Goal: Task Accomplishment & Management: Manage account settings

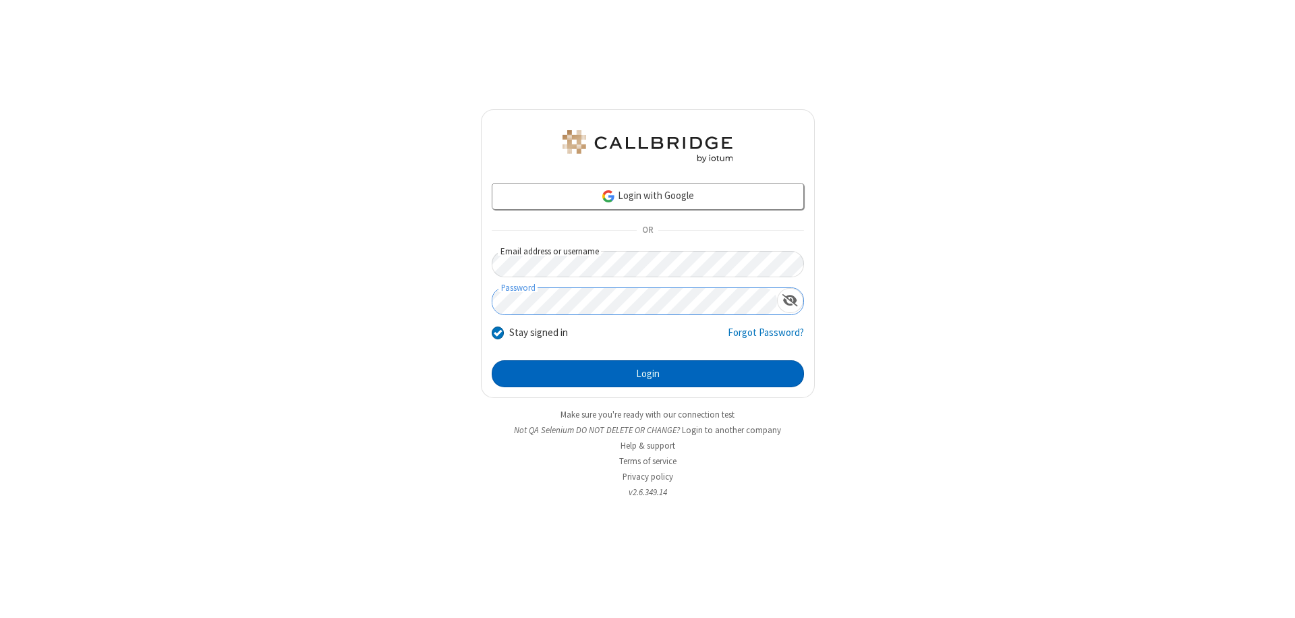
click at [648, 374] on button "Login" at bounding box center [648, 373] width 312 height 27
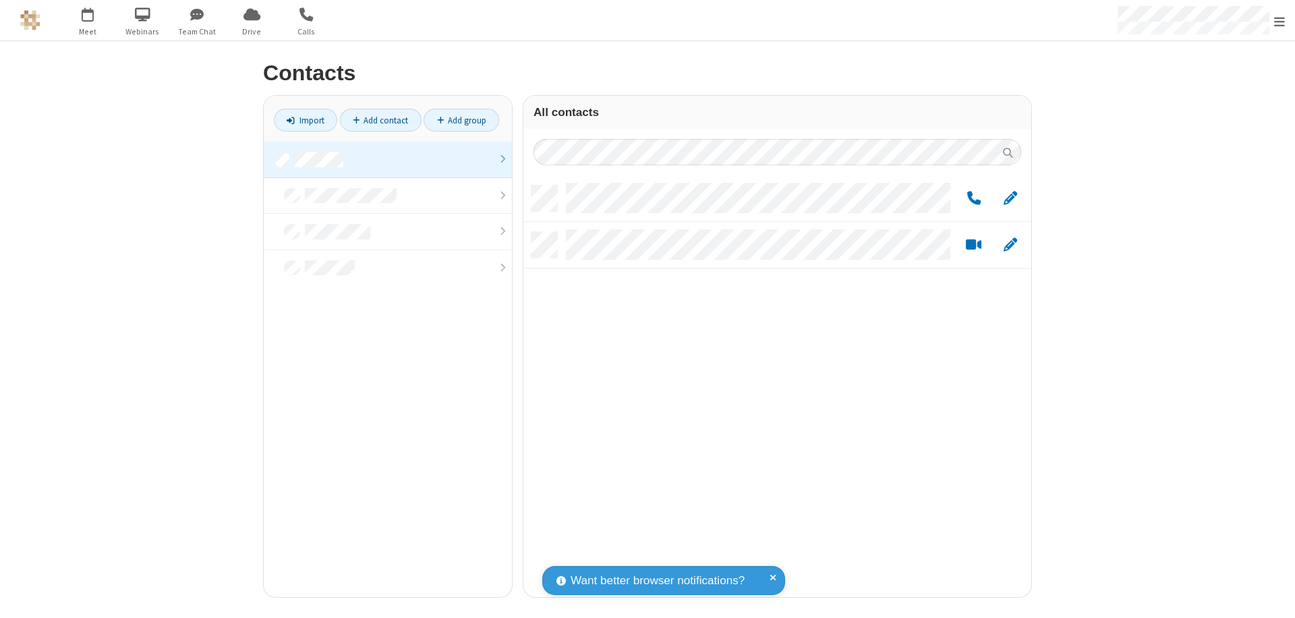
scroll to position [412, 498]
click at [388, 159] on link at bounding box center [388, 160] width 248 height 36
click at [381, 120] on link "Add contact" at bounding box center [381, 120] width 82 height 23
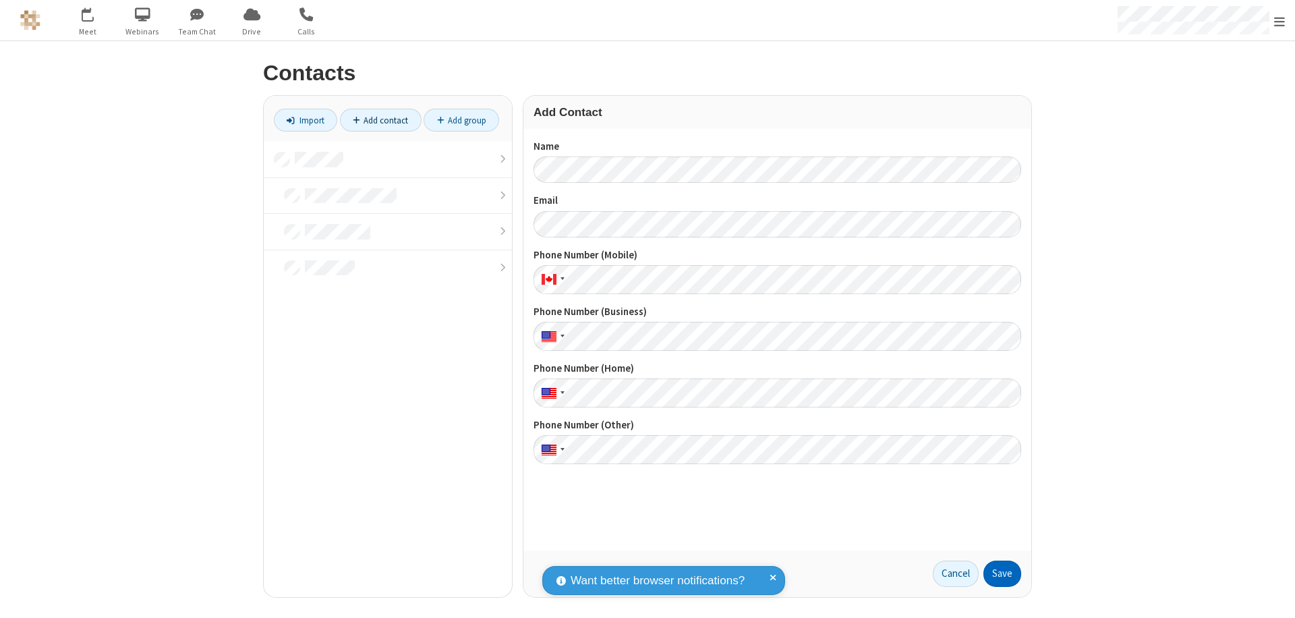
click at [1003, 573] on button "Save" at bounding box center [1003, 574] width 38 height 27
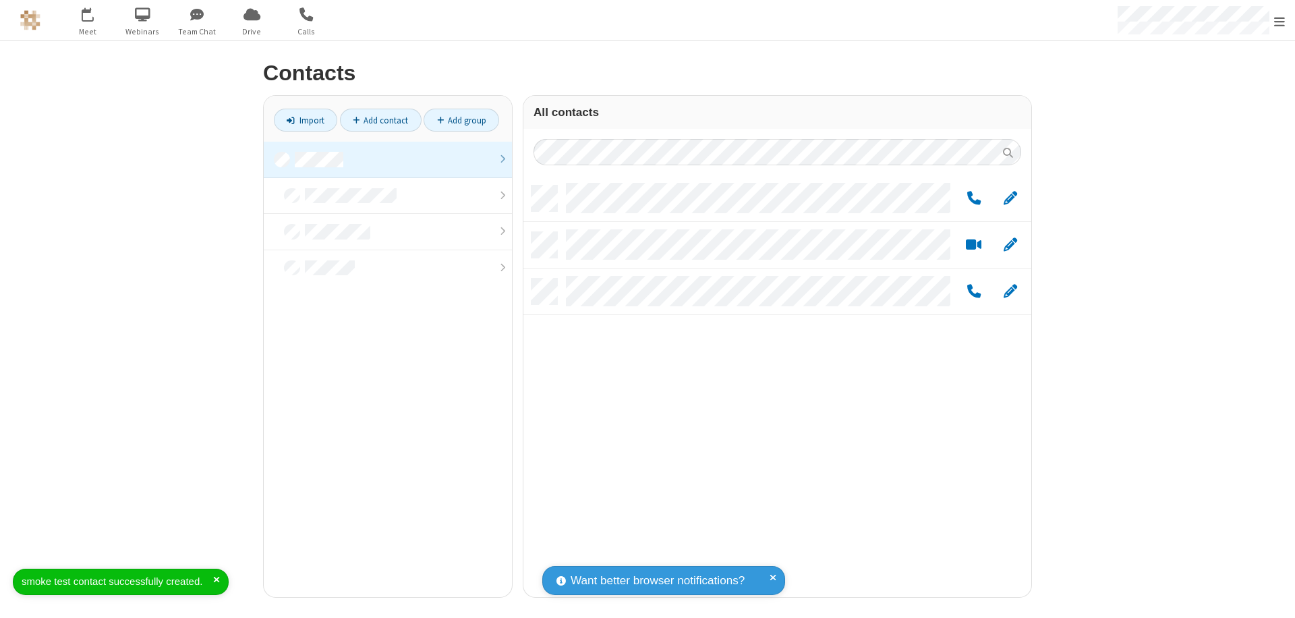
scroll to position [412, 498]
